Goal: Check status: Check status

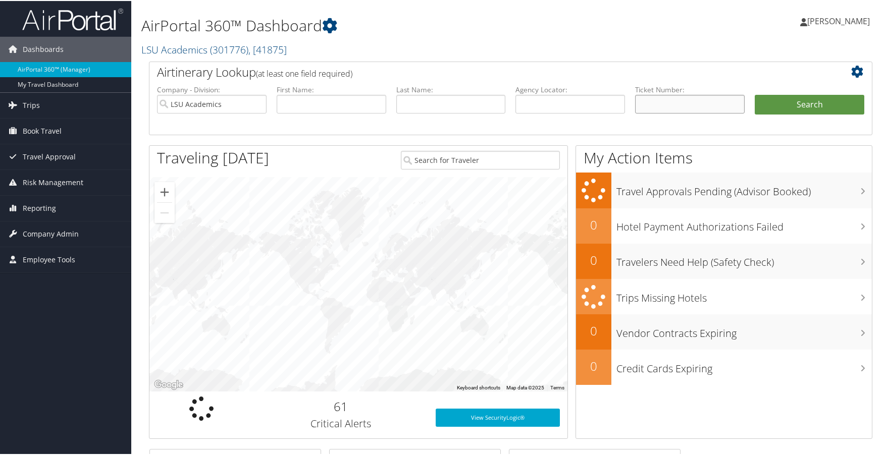
click at [641, 102] on input "text" at bounding box center [689, 103] width 109 height 19
paste input "0067232400890"
type input "0067232400890"
click at [775, 102] on button "Search" at bounding box center [808, 104] width 109 height 20
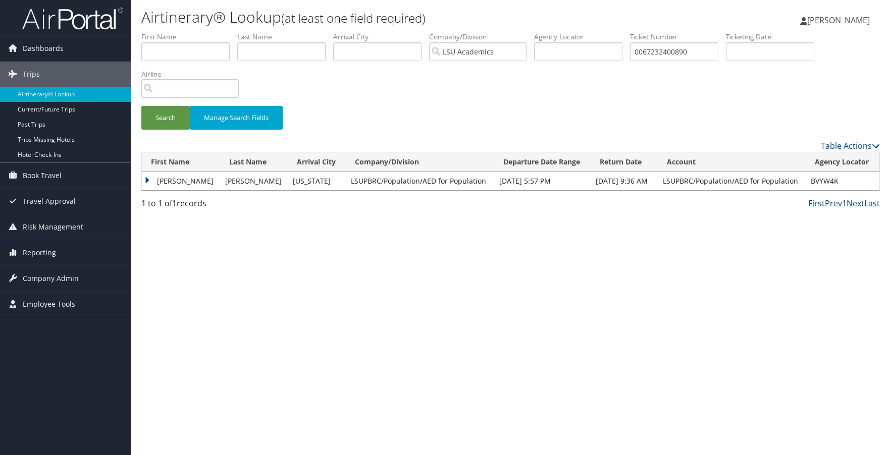
click at [166, 182] on td "[PERSON_NAME]" at bounding box center [181, 181] width 78 height 18
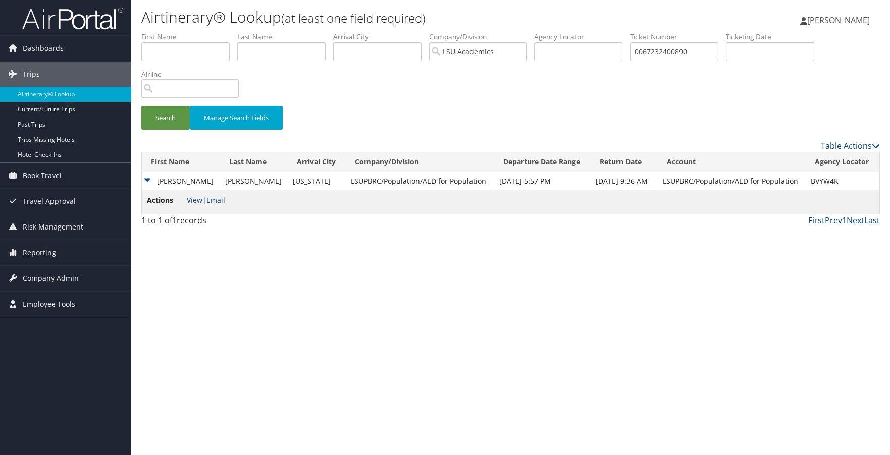
click at [191, 203] on link "View" at bounding box center [195, 200] width 16 height 10
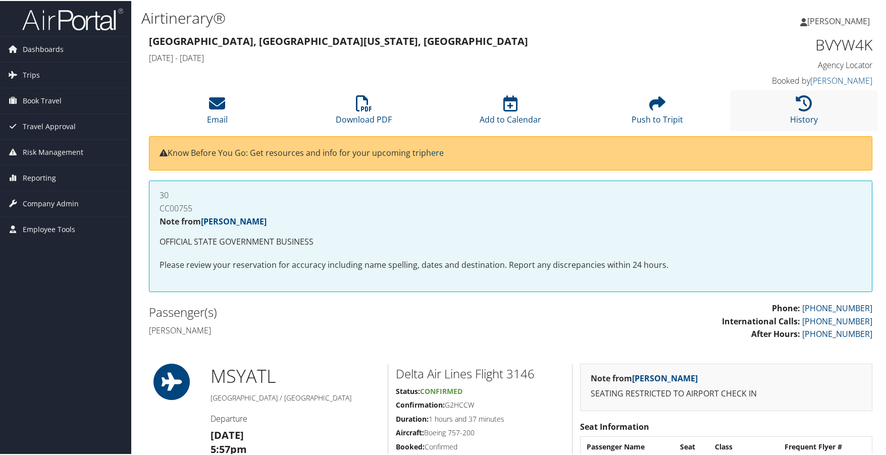
click at [806, 111] on li "History" at bounding box center [803, 109] width 147 height 41
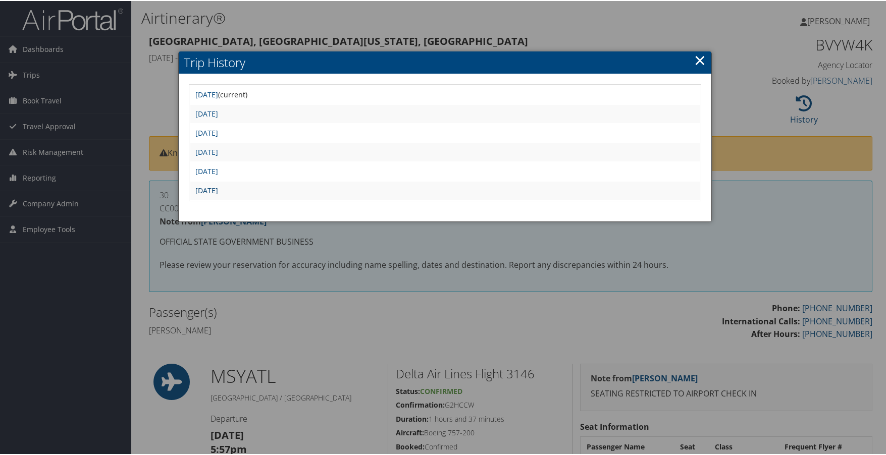
click at [218, 192] on link "Wed Apr 2 15:48:26 MDT 2025" at bounding box center [206, 190] width 23 height 10
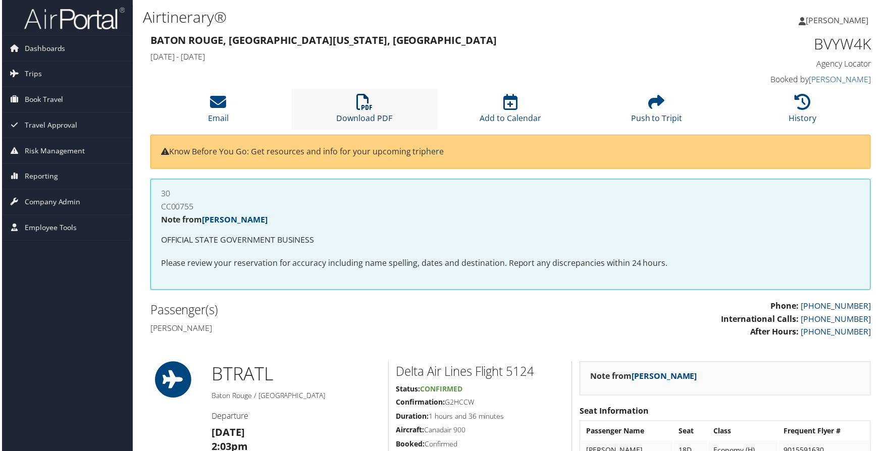
click at [348, 119] on link "Download PDF" at bounding box center [364, 112] width 56 height 24
